Goal: Find specific page/section: Find specific page/section

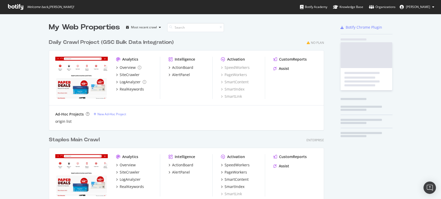
scroll to position [195, 432]
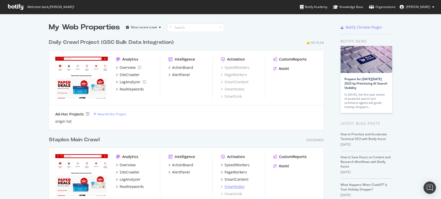
click at [233, 187] on div "SmartIndex" at bounding box center [234, 186] width 20 height 5
